Goal: Check status: Check status

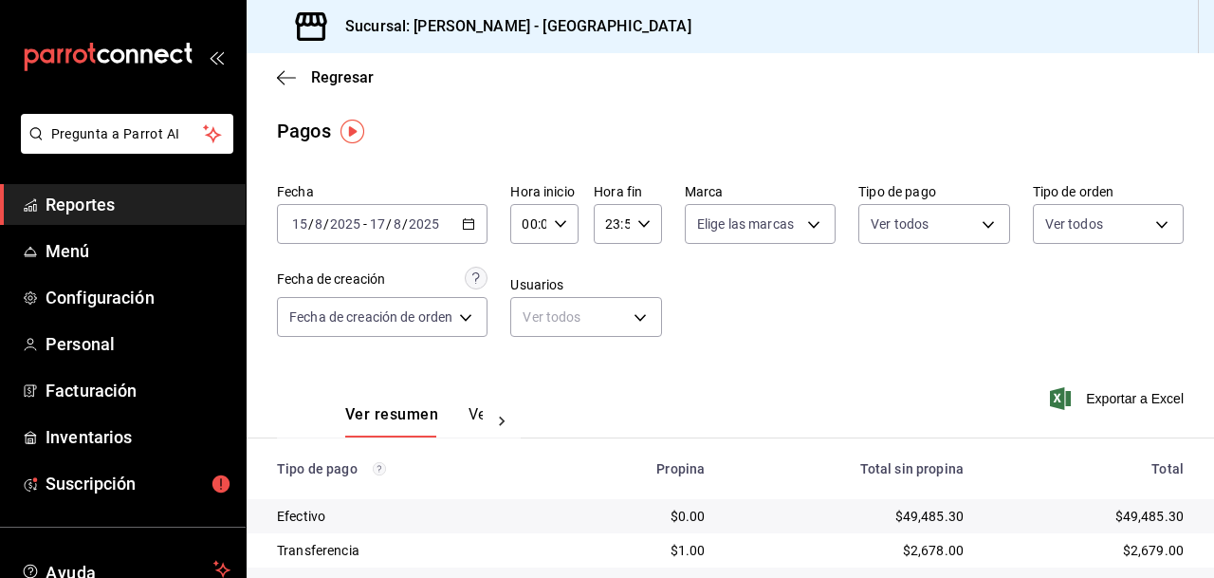
click at [100, 196] on span "Reportes" at bounding box center [138, 205] width 185 height 26
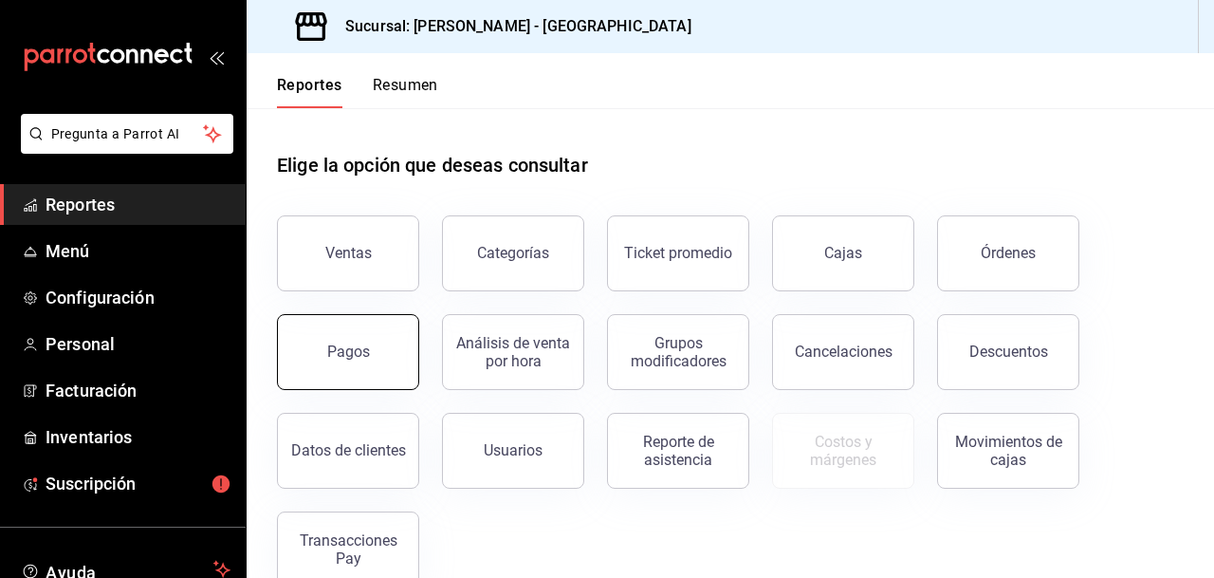
click at [360, 349] on div "Pagos" at bounding box center [348, 351] width 43 height 18
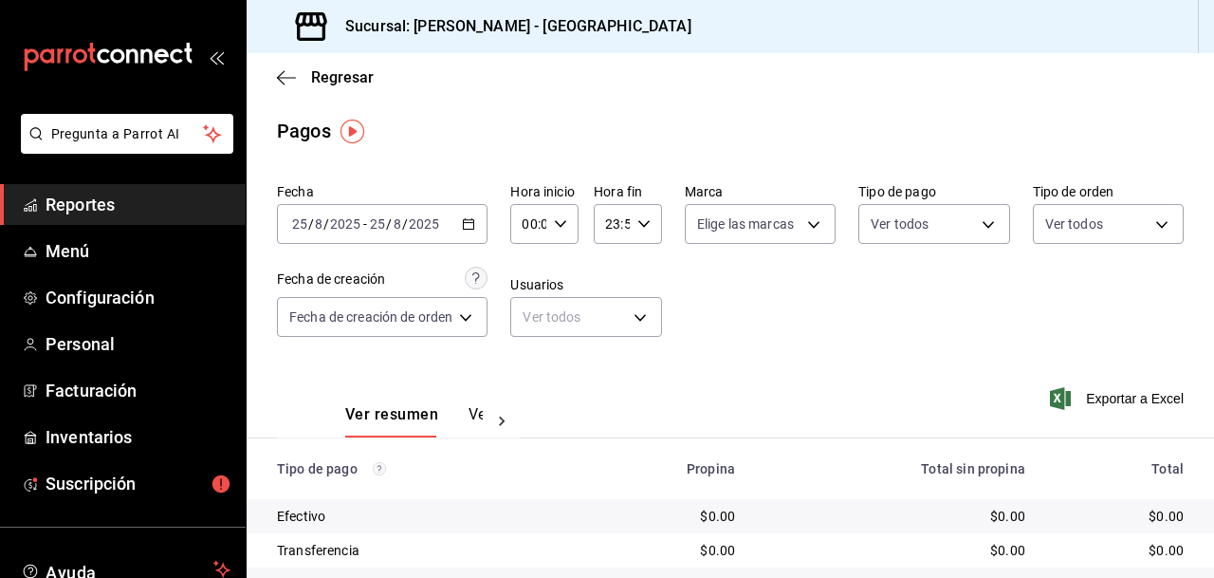
click at [471, 219] on \(Stroke\) "button" at bounding box center [468, 224] width 11 height 10
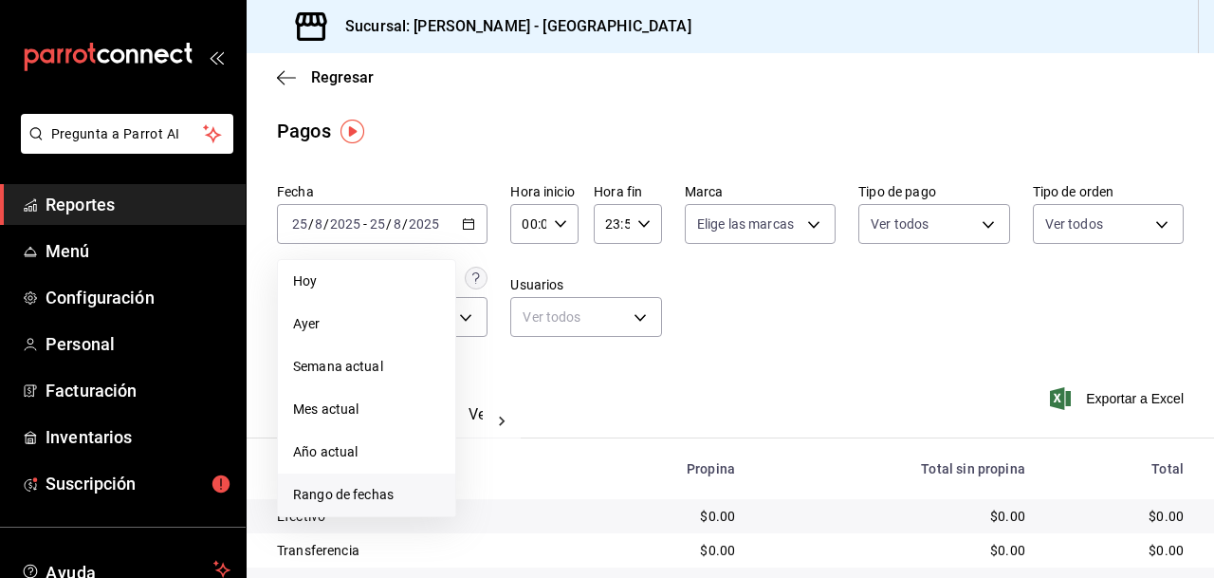
click at [343, 488] on span "Rango de fechas" at bounding box center [366, 495] width 147 height 20
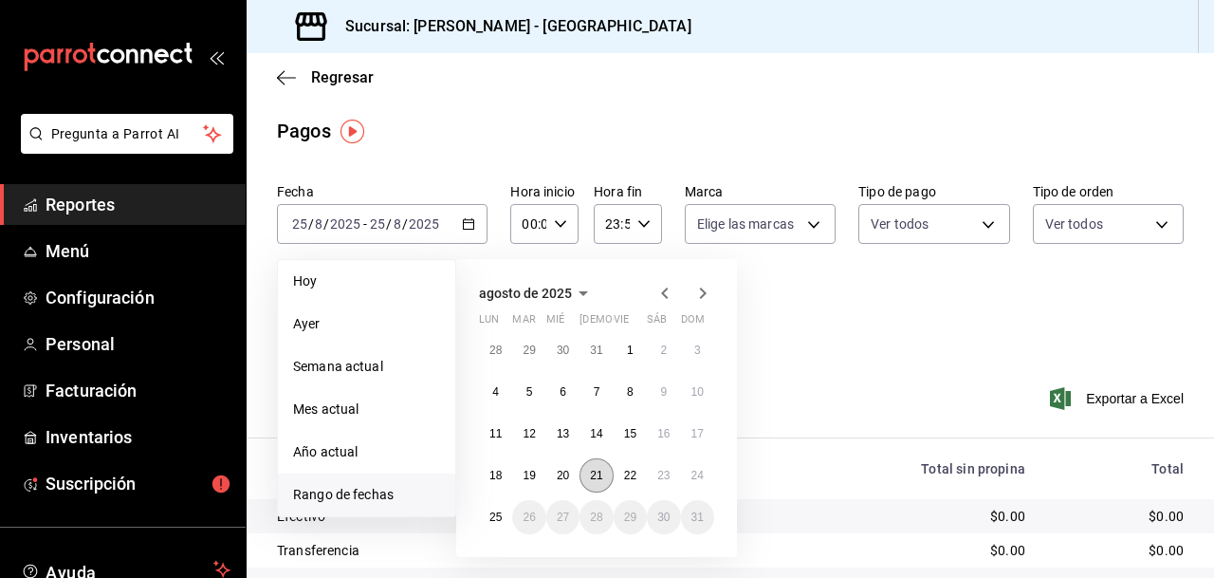
click at [593, 474] on abbr "21" at bounding box center [596, 475] width 12 height 13
click at [696, 473] on abbr "24" at bounding box center [698, 475] width 12 height 13
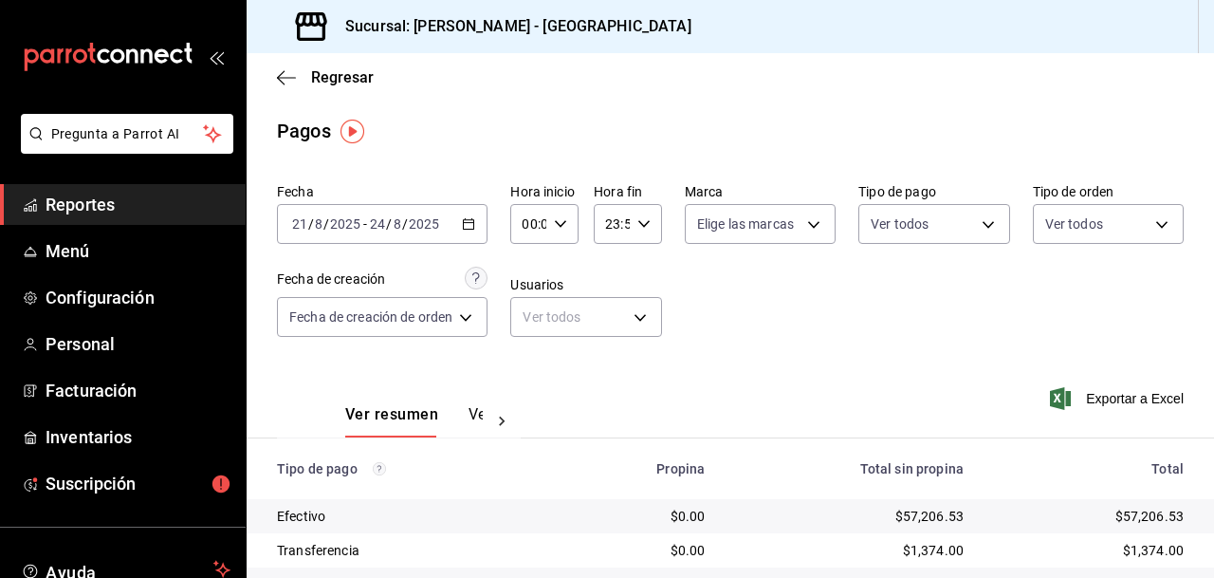
scroll to position [122, 0]
